Goal: Check status: Check status

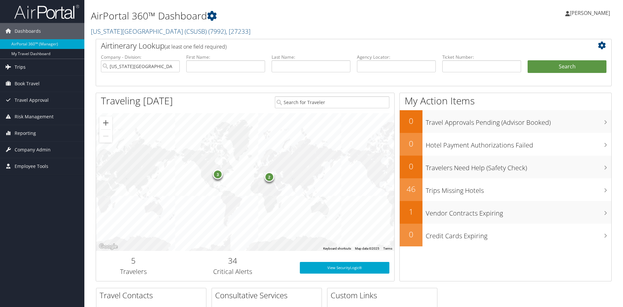
click at [21, 72] on span "Trips" at bounding box center [20, 67] width 11 height 16
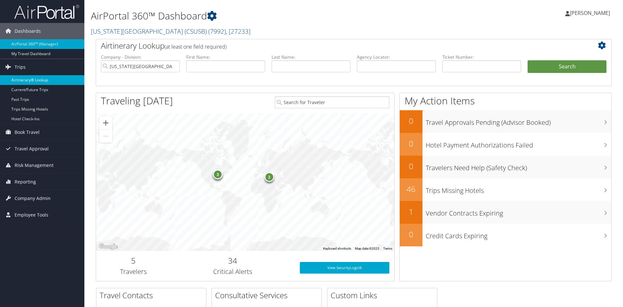
click at [34, 77] on link "Airtinerary® Lookup" at bounding box center [42, 80] width 84 height 10
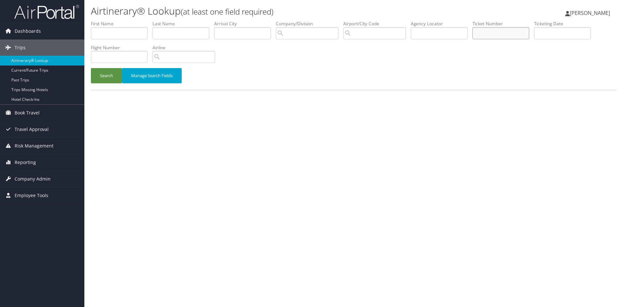
click at [515, 30] on input "text" at bounding box center [500, 33] width 57 height 12
paste input "5262316414936"
type input "5262316414936"
click at [91, 68] on button "Search" at bounding box center [106, 75] width 31 height 15
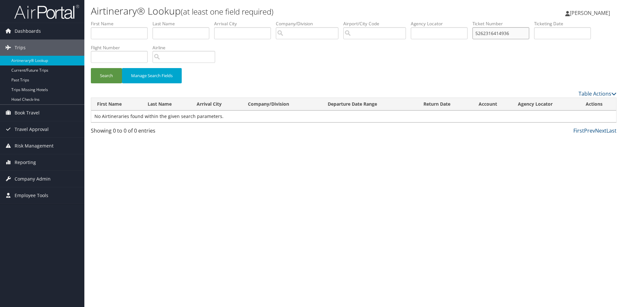
click at [504, 33] on input "5262316414936" at bounding box center [500, 33] width 57 height 12
click at [503, 33] on input "5262316414936" at bounding box center [500, 33] width 57 height 12
click at [96, 78] on button "Search" at bounding box center [106, 75] width 31 height 15
drag, startPoint x: 536, startPoint y: 34, endPoint x: 483, endPoint y: 31, distance: 53.0
click at [487, 34] on input "5262316414936" at bounding box center [500, 33] width 57 height 12
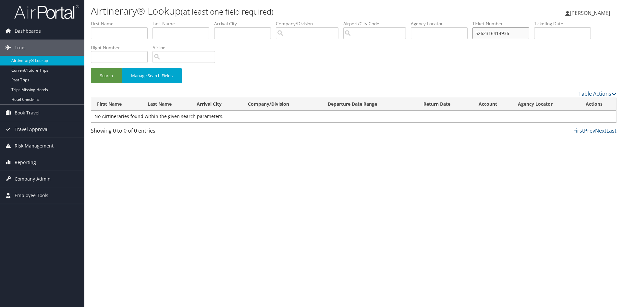
click at [91, 68] on button "Search" at bounding box center [106, 75] width 31 height 15
drag, startPoint x: 537, startPoint y: 34, endPoint x: 454, endPoint y: 36, distance: 83.7
click at [472, 36] on input "5262316414936" at bounding box center [500, 33] width 57 height 12
click at [97, 32] on input "text" at bounding box center [119, 33] width 57 height 12
type input "vicky"
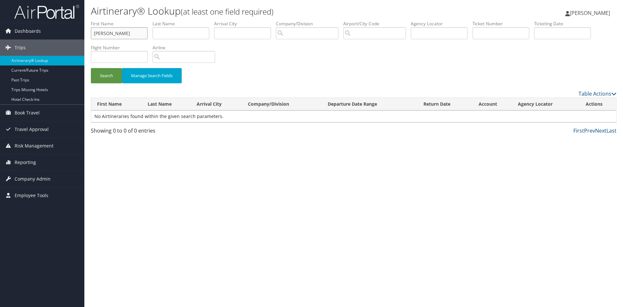
click at [91, 68] on button "Search" at bounding box center [106, 75] width 31 height 15
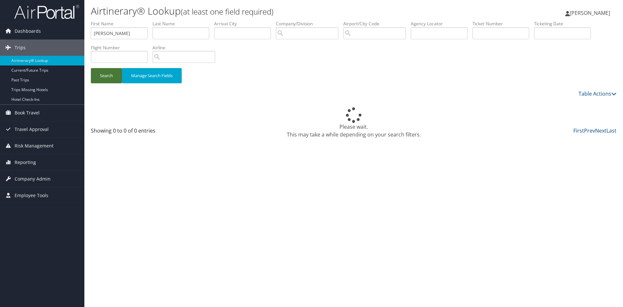
click at [101, 76] on button "Search" at bounding box center [106, 75] width 31 height 15
click at [172, 30] on input "text" at bounding box center [180, 33] width 57 height 12
type input "lopez"
click at [103, 76] on button "Search" at bounding box center [106, 75] width 31 height 15
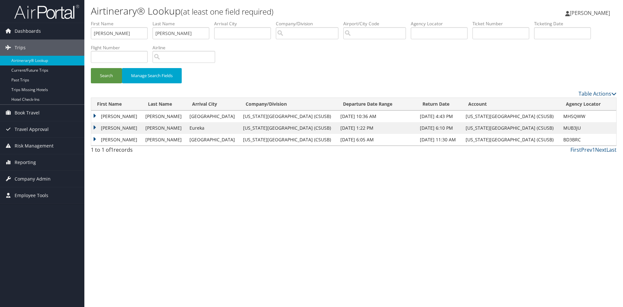
click at [115, 114] on td "Vicky" at bounding box center [116, 117] width 51 height 12
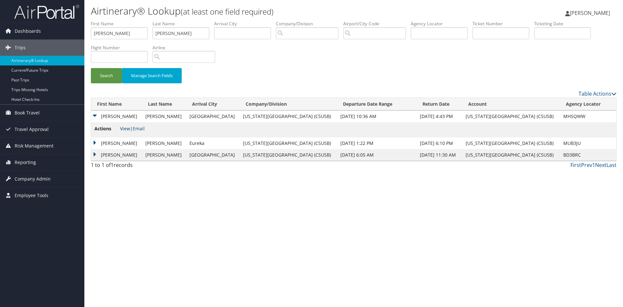
click at [124, 130] on link "View" at bounding box center [125, 129] width 10 height 6
click at [120, 142] on td "Vicky" at bounding box center [116, 144] width 51 height 12
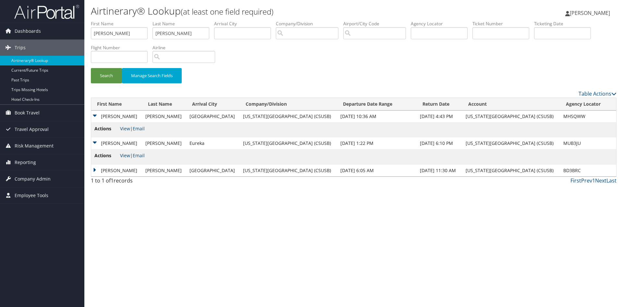
click at [124, 156] on link "View" at bounding box center [125, 155] width 10 height 6
click at [125, 173] on td "VICKY" at bounding box center [116, 171] width 51 height 12
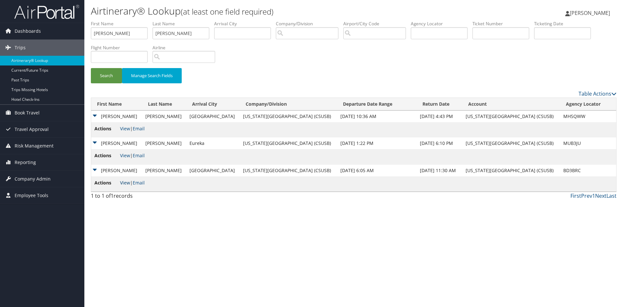
click at [123, 183] on link "View" at bounding box center [125, 183] width 10 height 6
click at [148, 59] on input "text" at bounding box center [119, 57] width 57 height 12
paste input "24692165059109570132061"
click at [91, 68] on button "Search" at bounding box center [106, 75] width 31 height 15
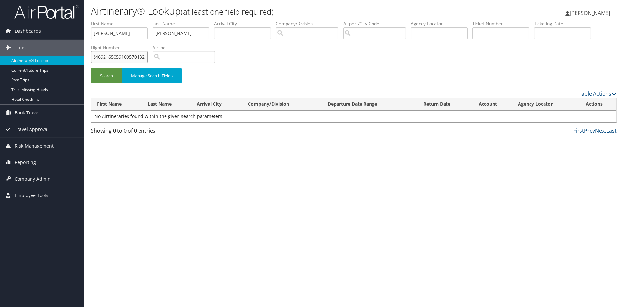
scroll to position [0, 0]
type input "2"
click at [502, 31] on input "text" at bounding box center [500, 33] width 57 height 12
click at [91, 35] on input "vicky" at bounding box center [119, 33] width 57 height 12
click at [169, 33] on input "lopez" at bounding box center [180, 33] width 57 height 12
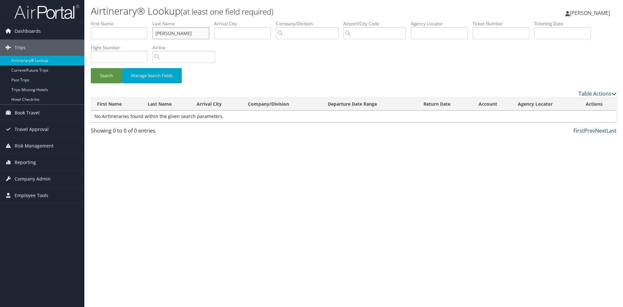
click at [173, 33] on input "lope" at bounding box center [180, 33] width 57 height 12
type input "l"
click at [509, 30] on input "text" at bounding box center [500, 33] width 57 height 12
paste input "900896593838"
type input "900896593838"
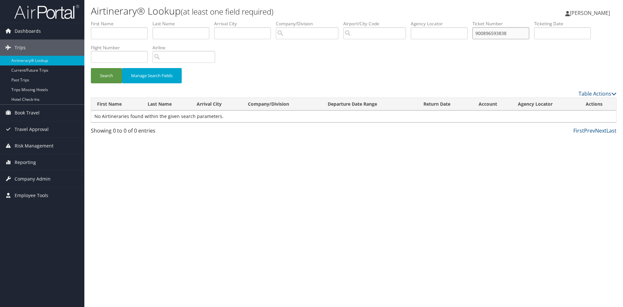
click at [91, 68] on button "Search" at bounding box center [106, 75] width 31 height 15
click at [502, 33] on input "900896593838" at bounding box center [500, 33] width 57 height 12
click at [91, 68] on button "Search" at bounding box center [106, 75] width 31 height 15
drag, startPoint x: 543, startPoint y: 30, endPoint x: 450, endPoint y: 25, distance: 93.2
click at [472, 27] on input "900896593838" at bounding box center [500, 33] width 57 height 12
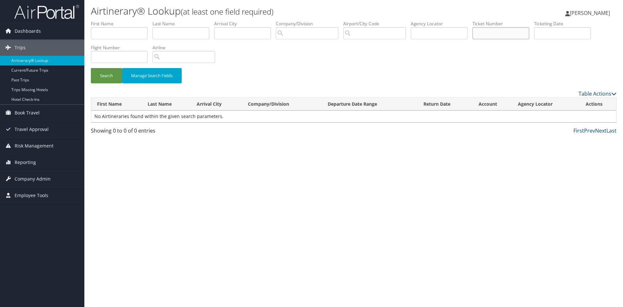
paste input "8900896593838"
type input "8900896593838"
click at [91, 68] on button "Search" at bounding box center [106, 75] width 31 height 15
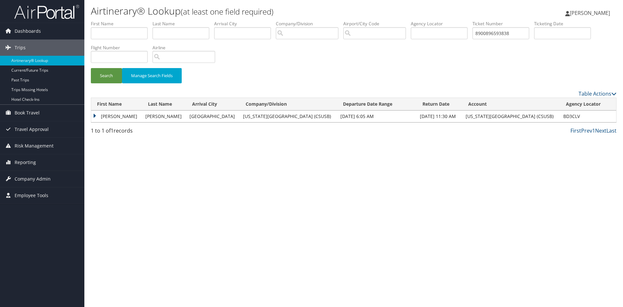
click at [138, 115] on tr "BIANCA BONITA GARCIA Baltimore California State University San Bernardino (CSUS…" at bounding box center [353, 117] width 525 height 12
click at [142, 117] on td "GARCIA" at bounding box center [164, 117] width 44 height 12
click at [119, 114] on td "BIANCA BONITA" at bounding box center [116, 117] width 51 height 12
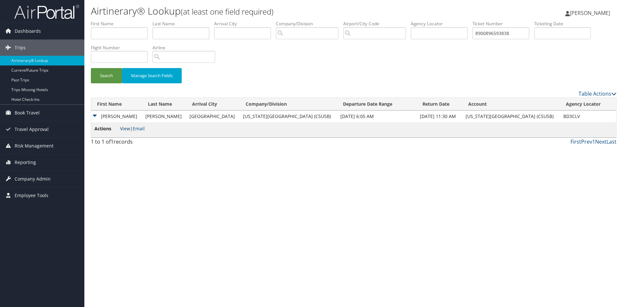
click at [127, 130] on link "View" at bounding box center [125, 129] width 10 height 6
click at [148, 53] on input "text" at bounding box center [119, 57] width 57 height 12
type input "1885"
click at [91, 68] on button "Search" at bounding box center [106, 75] width 31 height 15
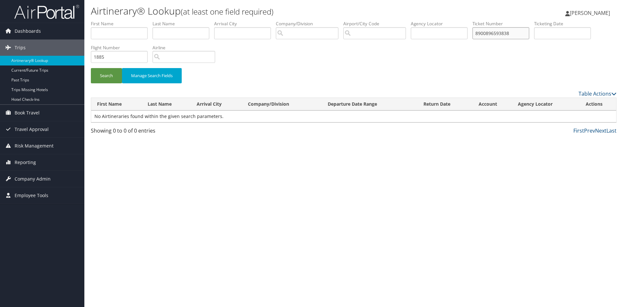
drag, startPoint x: 533, startPoint y: 34, endPoint x: 500, endPoint y: 33, distance: 33.5
click at [500, 33] on input "8900896593838" at bounding box center [500, 33] width 57 height 12
click at [91, 68] on button "Search" at bounding box center [106, 75] width 31 height 15
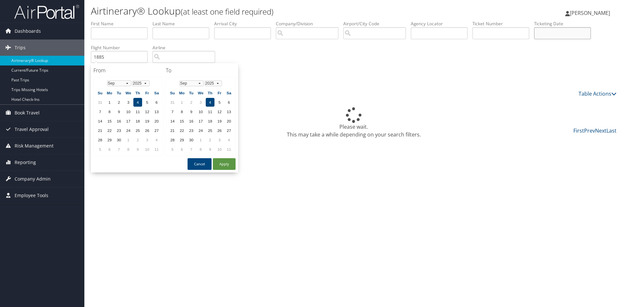
click at [534, 39] on input "text" at bounding box center [562, 33] width 57 height 12
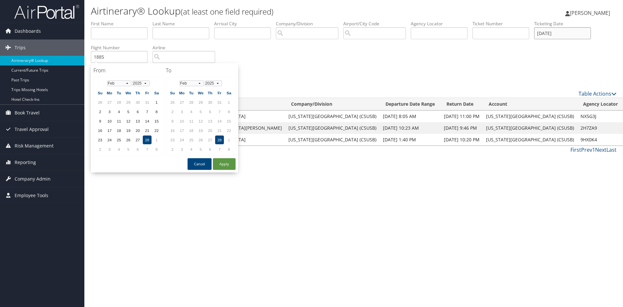
type input "2/28/2025"
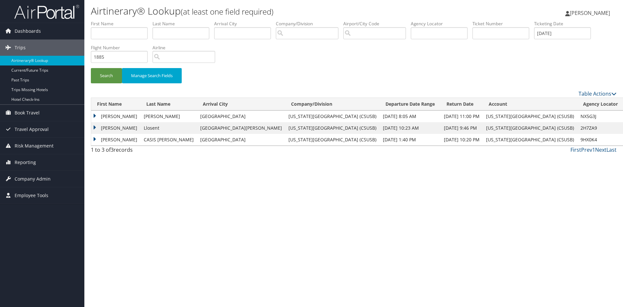
click at [293, 200] on div "Airtinerary® Lookup (at least one field required) Marco Bejarano Marco Bejarano…" at bounding box center [353, 153] width 539 height 307
click at [126, 115] on td "Alexandra" at bounding box center [115, 117] width 49 height 12
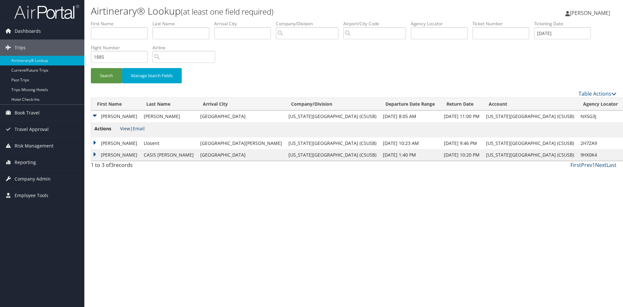
click at [125, 127] on link "View" at bounding box center [125, 129] width 10 height 6
click at [120, 142] on td "Giovanna" at bounding box center [115, 144] width 49 height 12
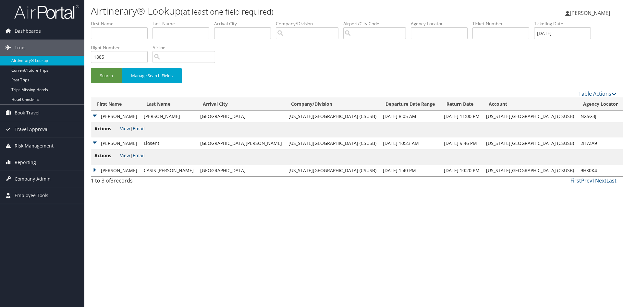
click at [124, 154] on link "View" at bounding box center [125, 155] width 10 height 6
click at [124, 172] on td "ROWENA" at bounding box center [115, 171] width 49 height 12
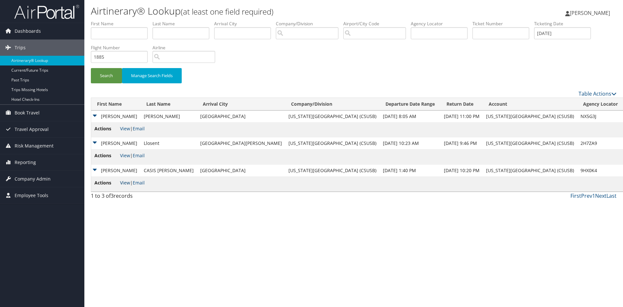
click at [124, 183] on link "View" at bounding box center [125, 183] width 10 height 6
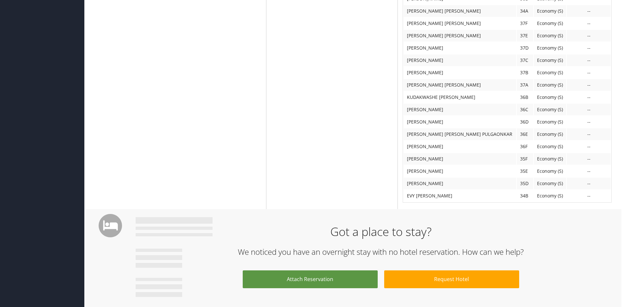
scroll to position [647, 0]
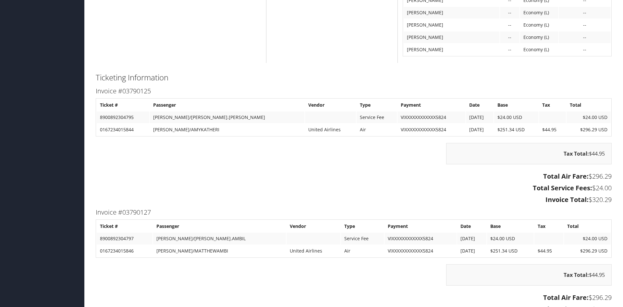
scroll to position [1191, 0]
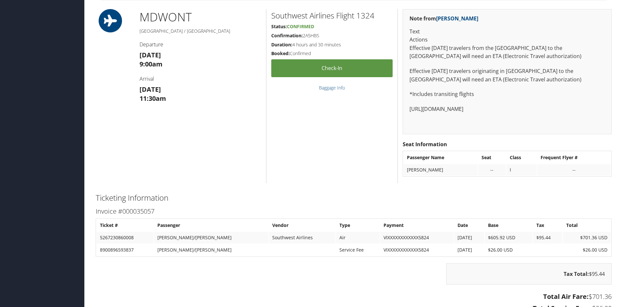
scroll to position [901, 0]
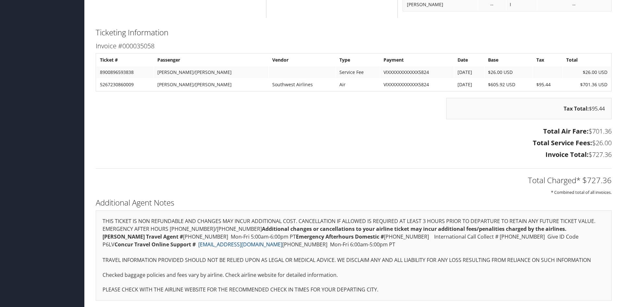
scroll to position [1033, 0]
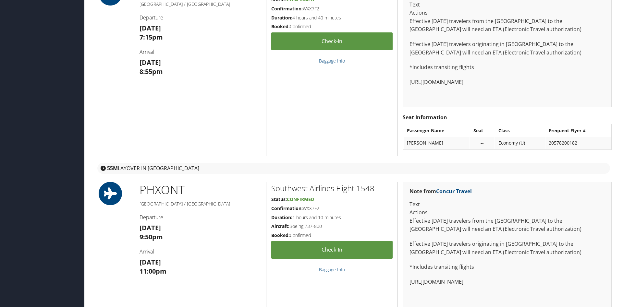
scroll to position [993, 0]
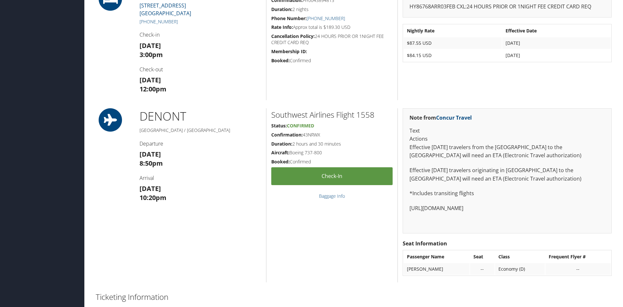
scroll to position [390, 0]
